Goal: Transaction & Acquisition: Purchase product/service

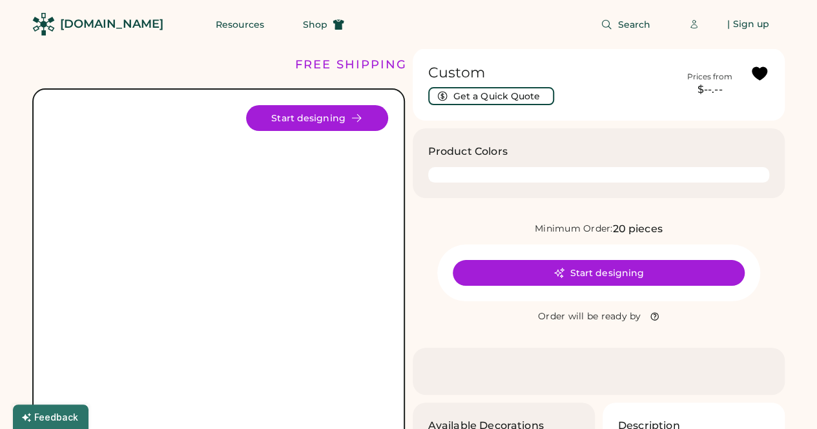
click at [558, 176] on div at bounding box center [598, 174] width 341 height 15
click at [486, 174] on div at bounding box center [598, 174] width 341 height 15
